Goal: Task Accomplishment & Management: Use online tool/utility

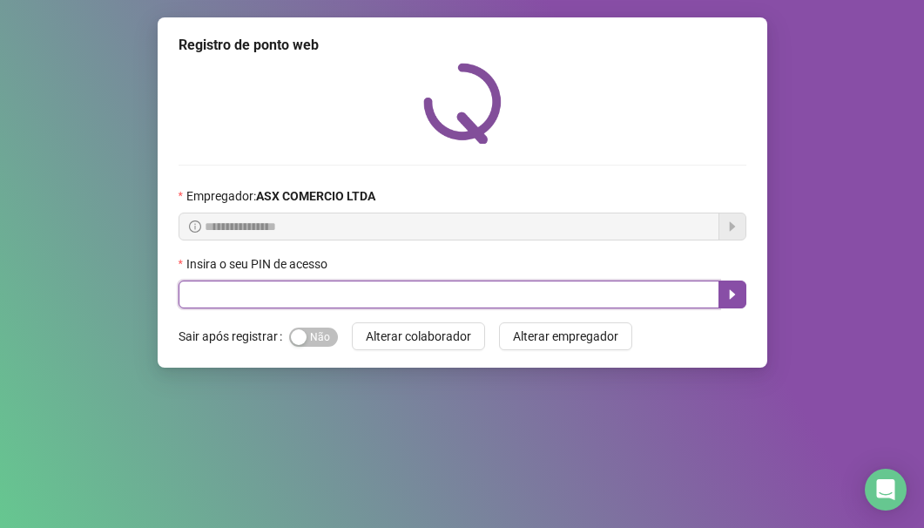
click at [306, 296] on input "text" at bounding box center [449, 294] width 541 height 28
type input "*****"
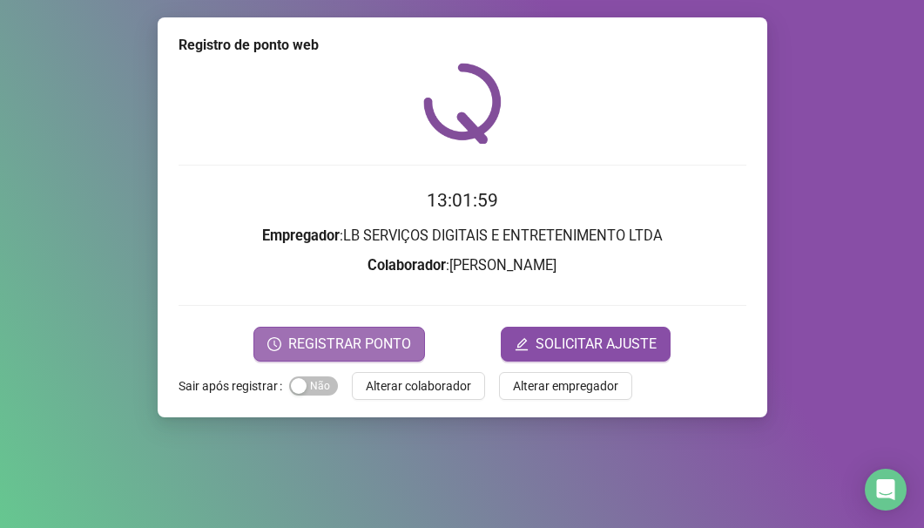
click at [349, 334] on span "REGISTRAR PONTO" at bounding box center [349, 344] width 123 height 21
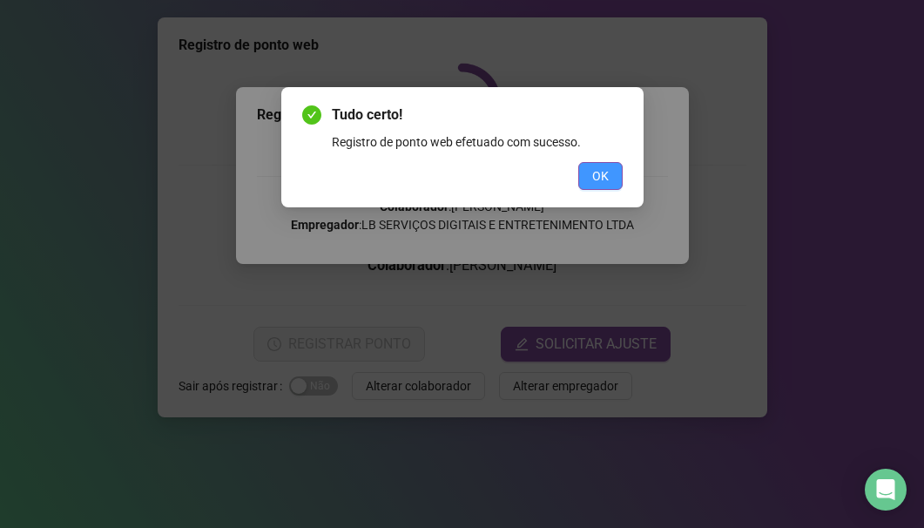
click at [595, 173] on span "OK" at bounding box center [600, 175] width 17 height 19
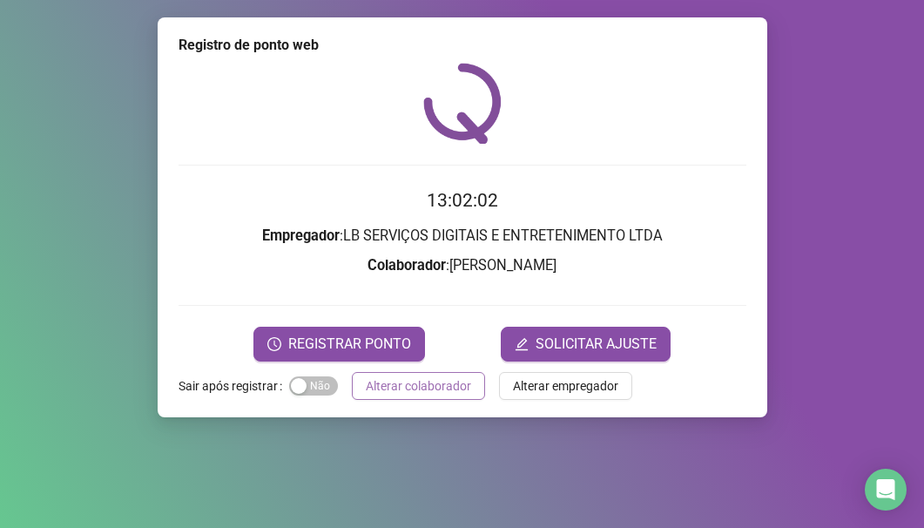
click at [458, 377] on span "Alterar colaborador" at bounding box center [418, 385] width 105 height 19
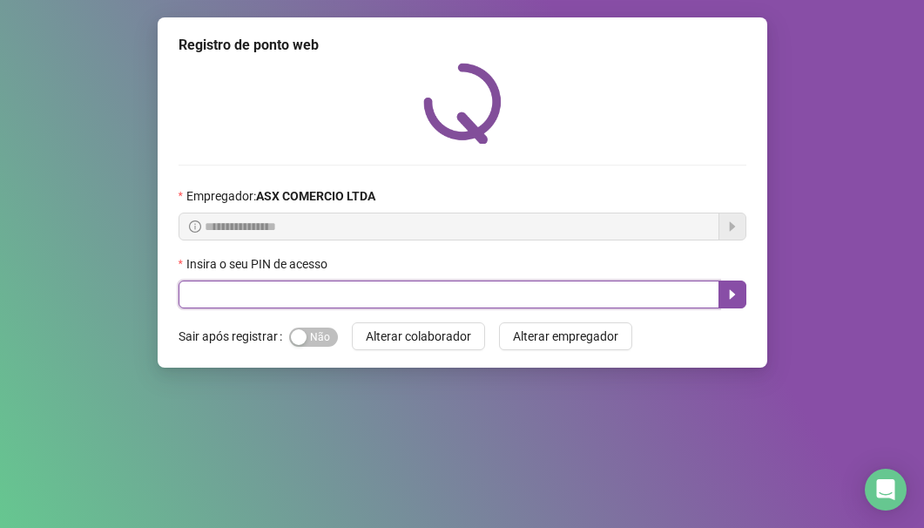
click at [385, 300] on input "text" at bounding box center [449, 294] width 541 height 28
type input "*****"
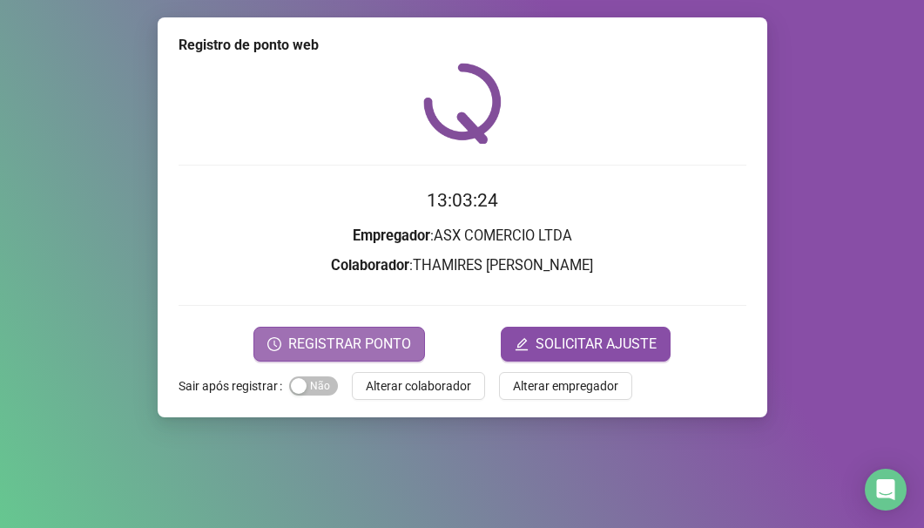
click at [319, 328] on button "REGISTRAR PONTO" at bounding box center [339, 344] width 172 height 35
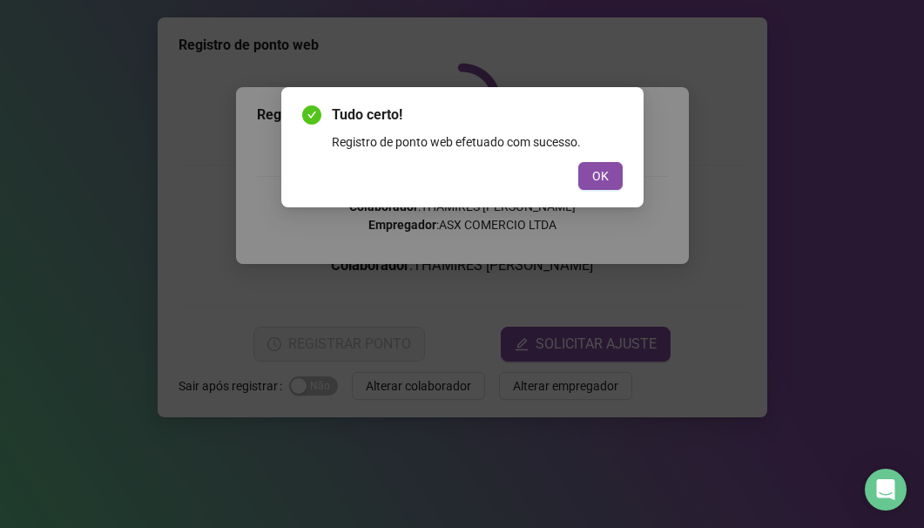
click at [616, 161] on div "Tudo certo! Registro de ponto web efetuado com sucesso. OK" at bounding box center [462, 146] width 320 height 85
click at [617, 165] on button "OK" at bounding box center [600, 176] width 44 height 28
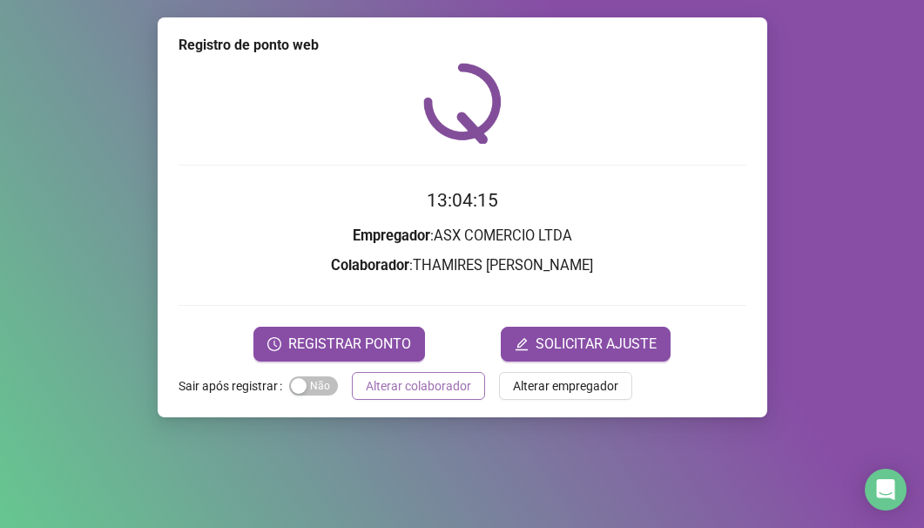
click at [462, 388] on span "Alterar colaborador" at bounding box center [418, 385] width 105 height 19
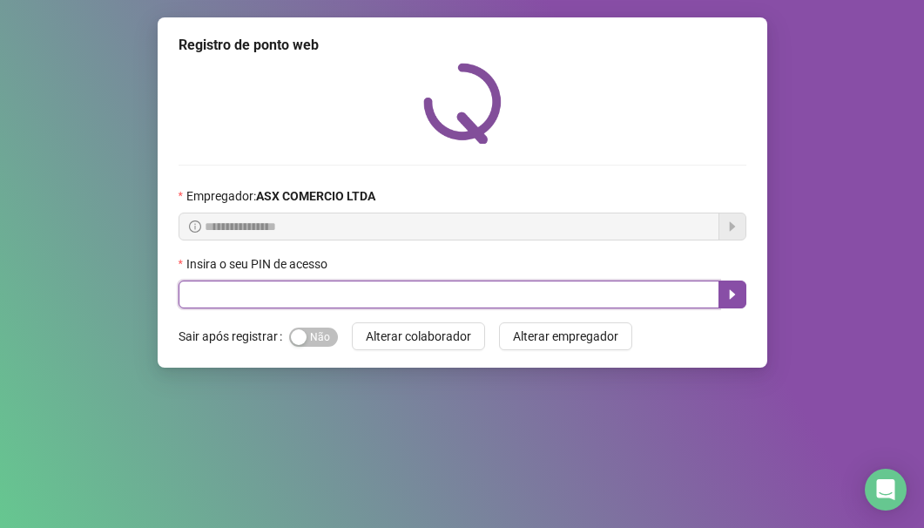
click at [297, 304] on input "text" at bounding box center [449, 294] width 541 height 28
